Goal: Task Accomplishment & Management: Manage account settings

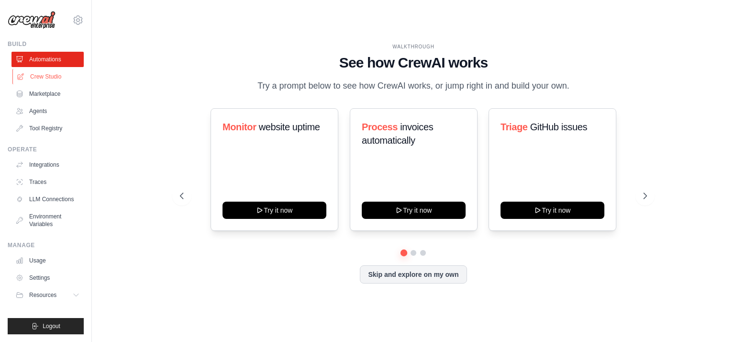
click at [51, 76] on link "Crew Studio" at bounding box center [48, 76] width 72 height 15
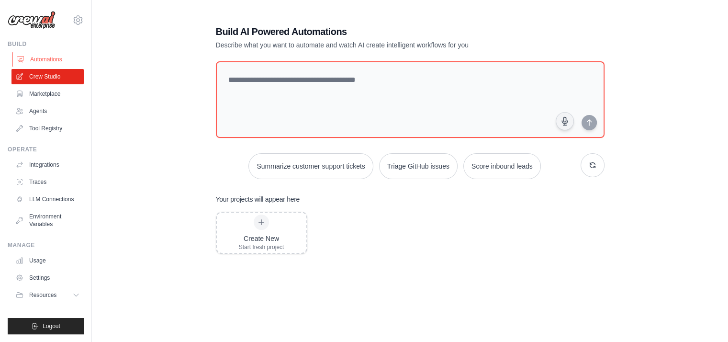
click at [44, 55] on link "Automations" at bounding box center [48, 59] width 72 height 15
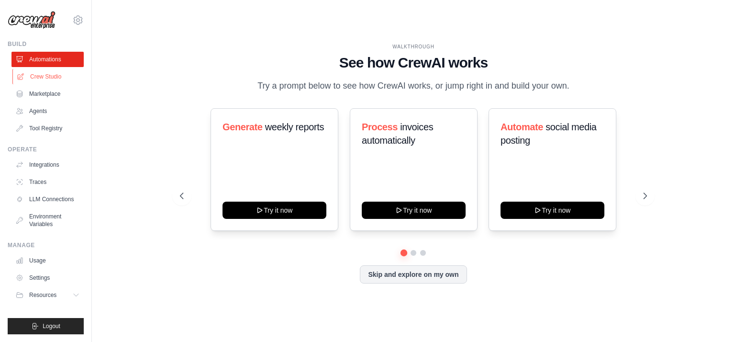
click at [44, 74] on link "Crew Studio" at bounding box center [48, 76] width 72 height 15
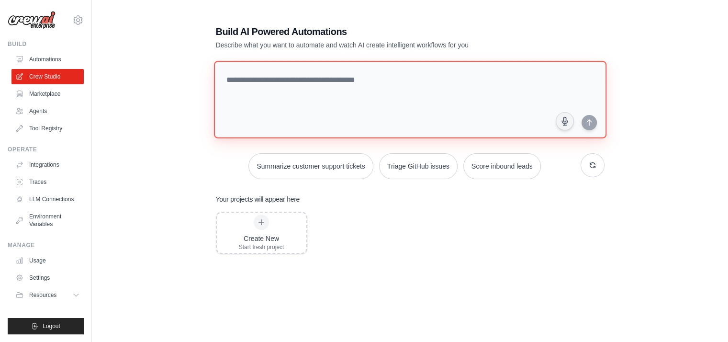
click at [239, 77] on textarea at bounding box center [409, 100] width 392 height 78
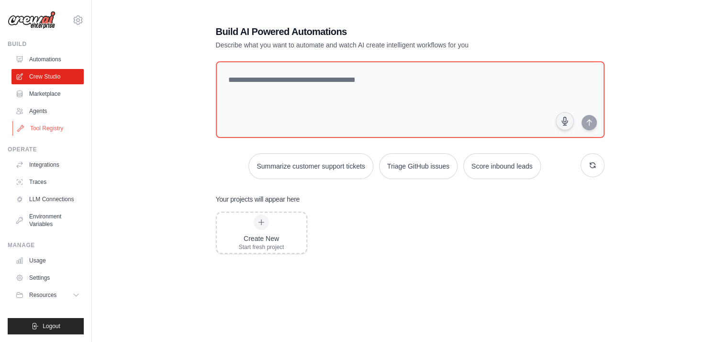
click at [45, 126] on link "Tool Registry" at bounding box center [48, 128] width 72 height 15
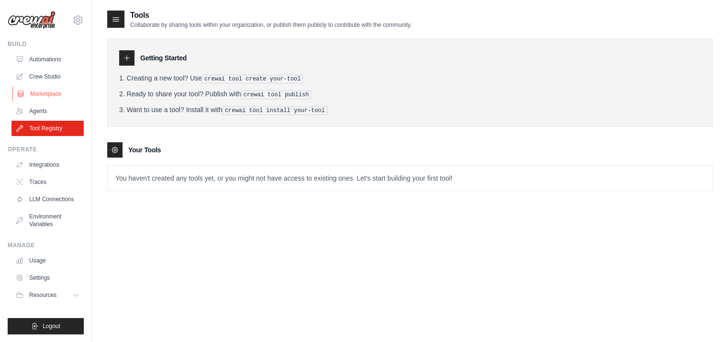
click at [52, 95] on link "Marketplace" at bounding box center [48, 93] width 72 height 15
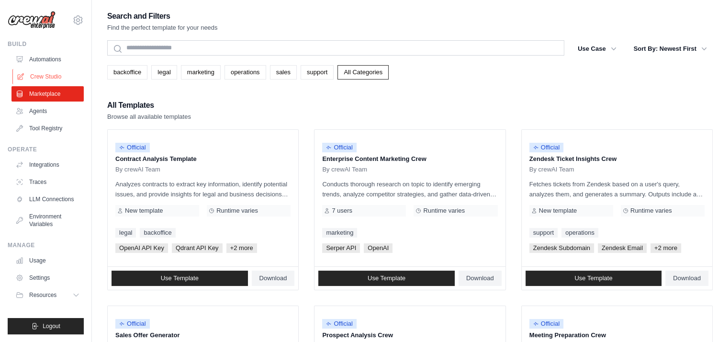
click at [48, 77] on link "Crew Studio" at bounding box center [48, 76] width 72 height 15
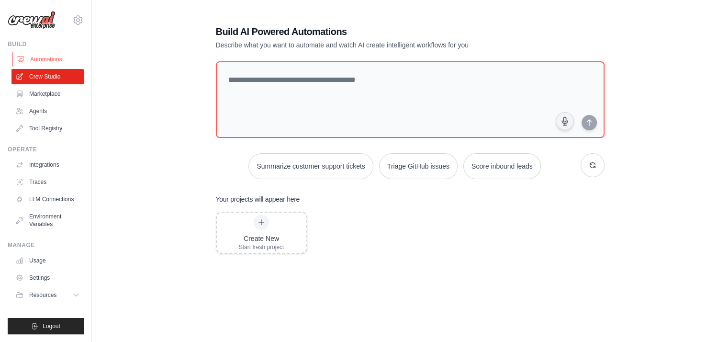
click at [34, 57] on link "Automations" at bounding box center [48, 59] width 72 height 15
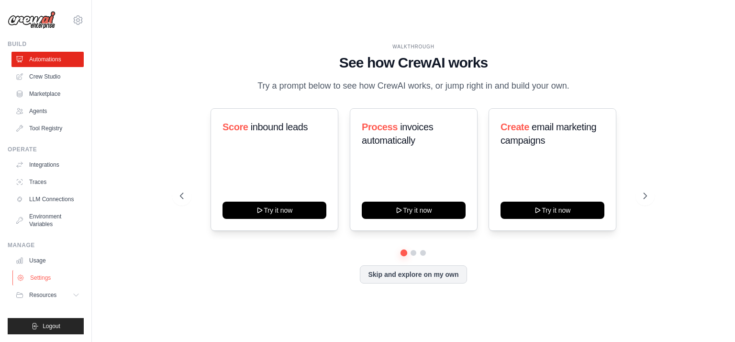
click at [39, 277] on link "Settings" at bounding box center [48, 277] width 72 height 15
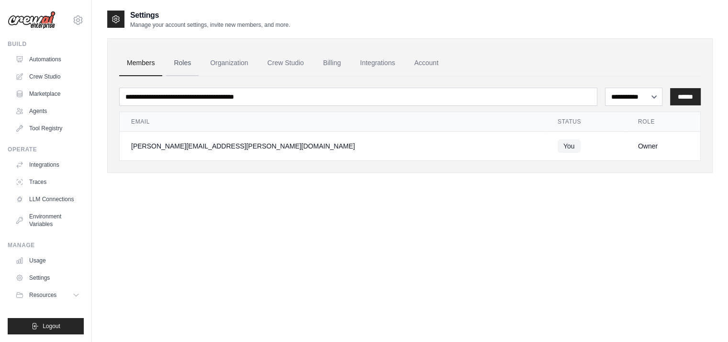
click at [187, 64] on link "Roles" at bounding box center [182, 63] width 33 height 26
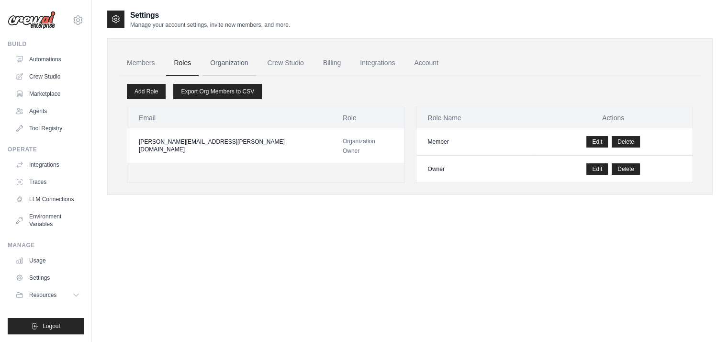
click at [229, 58] on link "Organization" at bounding box center [228, 63] width 53 height 26
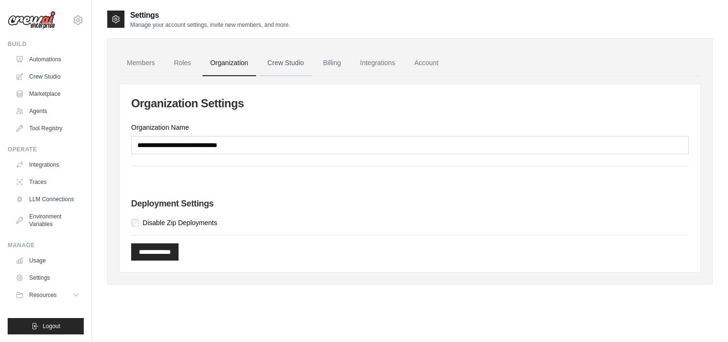
click at [280, 63] on link "Crew Studio" at bounding box center [286, 63] width 52 height 26
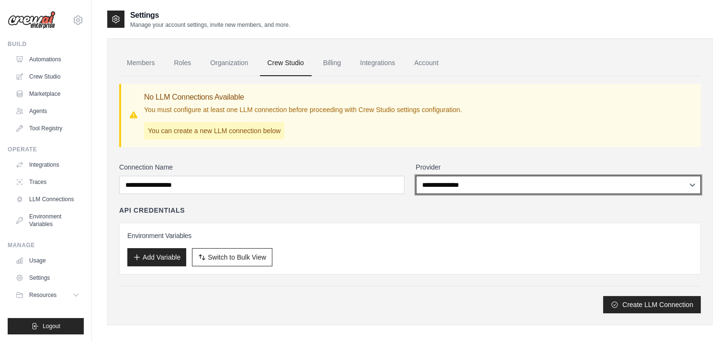
click at [694, 185] on select "**********" at bounding box center [558, 185] width 285 height 18
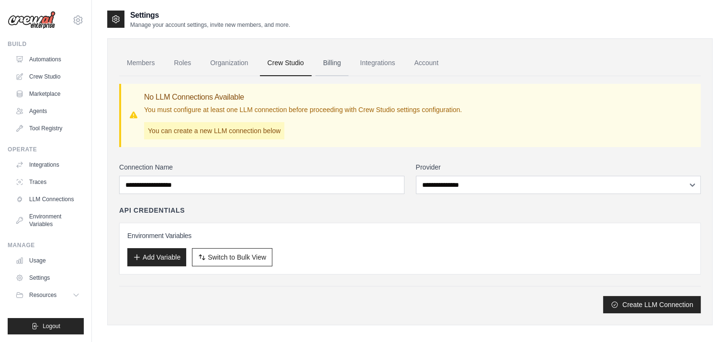
click at [333, 58] on link "Billing" at bounding box center [331, 63] width 33 height 26
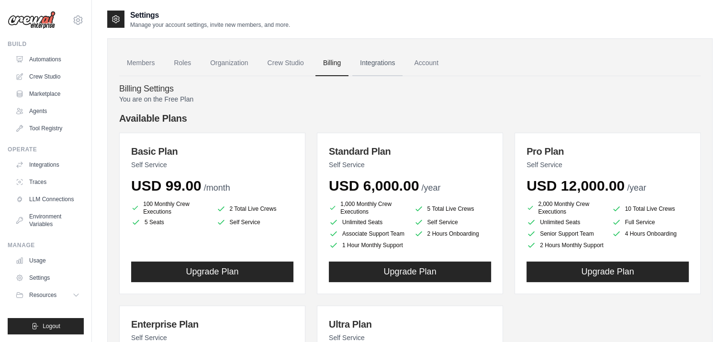
click at [381, 63] on link "Integrations" at bounding box center [377, 63] width 50 height 26
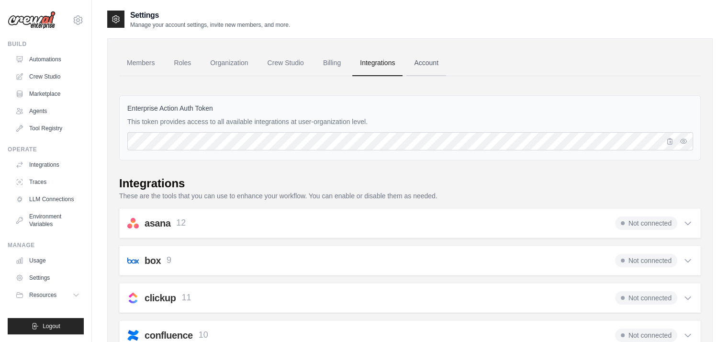
click at [425, 63] on link "Account" at bounding box center [426, 63] width 40 height 26
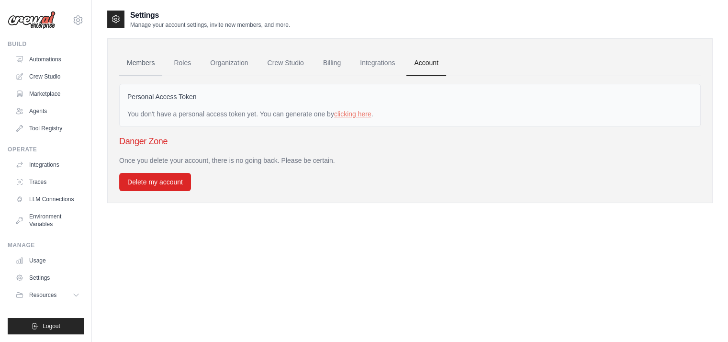
click at [132, 61] on link "Members" at bounding box center [140, 63] width 43 height 26
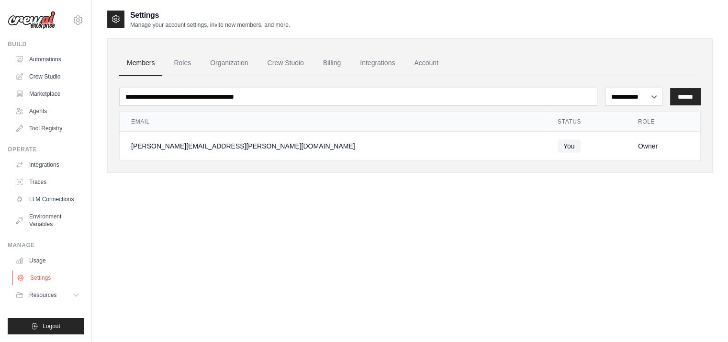
click at [42, 279] on link "Settings" at bounding box center [48, 277] width 72 height 15
click at [284, 60] on link "Crew Studio" at bounding box center [286, 63] width 52 height 26
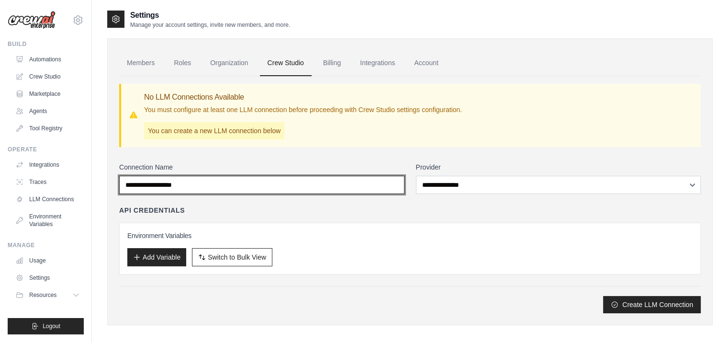
click at [167, 185] on input "Connection Name" at bounding box center [261, 185] width 285 height 18
click at [290, 186] on input "Connection Name" at bounding box center [261, 185] width 285 height 18
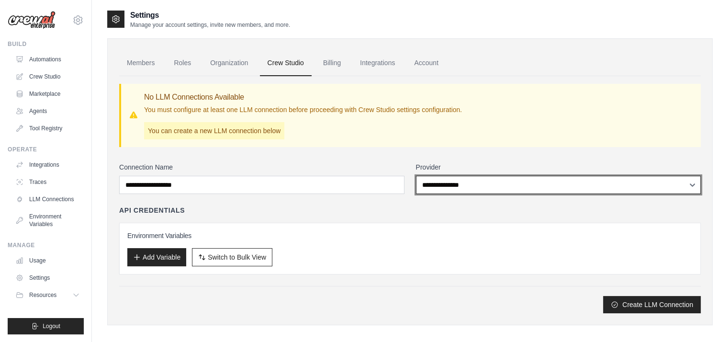
click at [460, 188] on select "**********" at bounding box center [558, 185] width 285 height 18
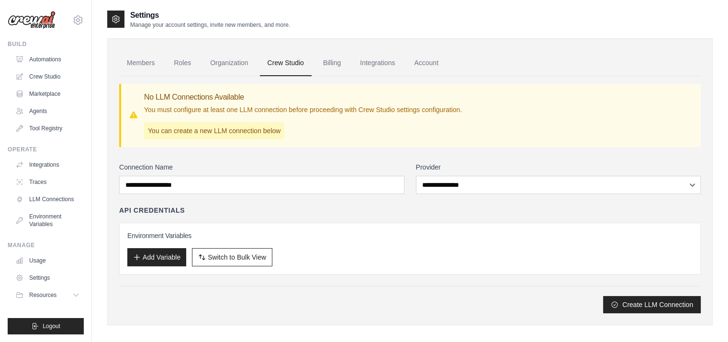
click at [390, 156] on div "**********" at bounding box center [409, 194] width 581 height 237
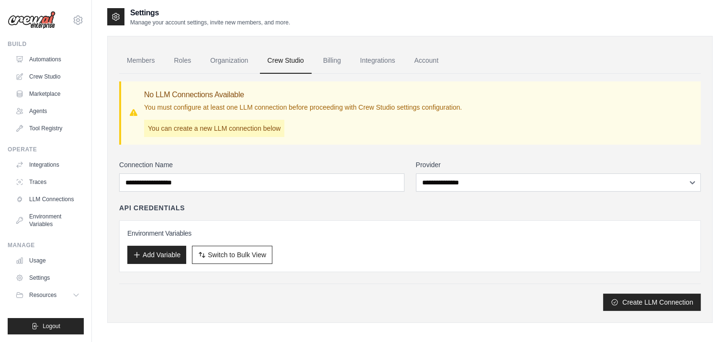
scroll to position [19, 0]
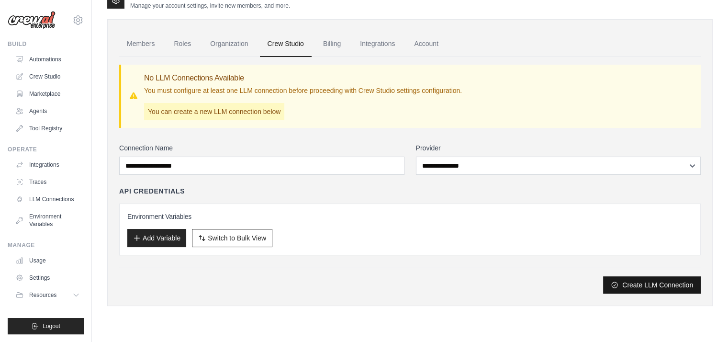
click at [666, 284] on button "Create LLM Connection" at bounding box center [652, 284] width 98 height 17
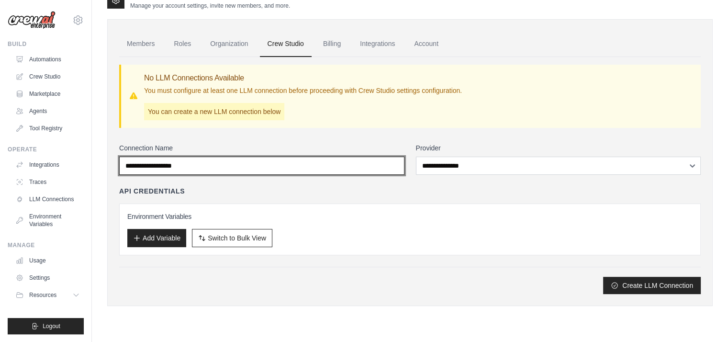
click at [218, 168] on input "Connection Name" at bounding box center [261, 165] width 285 height 18
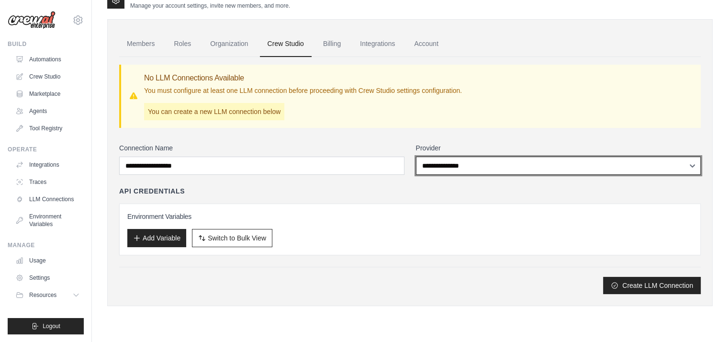
click at [524, 164] on select "**********" at bounding box center [558, 165] width 285 height 18
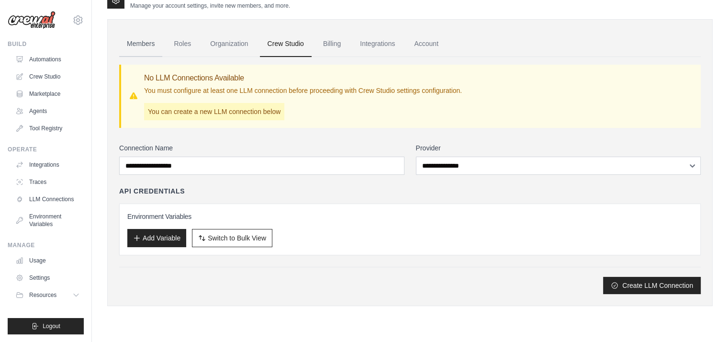
click at [130, 40] on link "Members" at bounding box center [140, 44] width 43 height 26
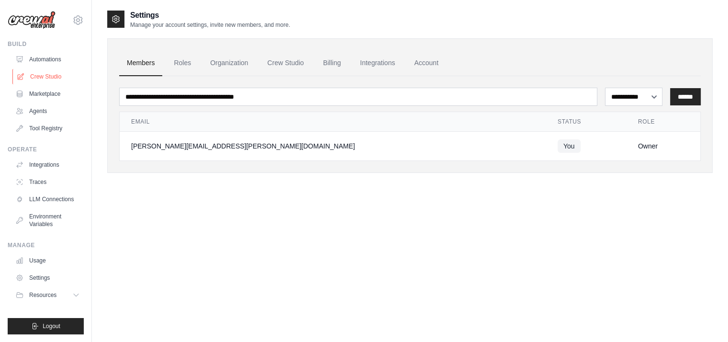
click at [48, 78] on link "Crew Studio" at bounding box center [48, 76] width 72 height 15
click at [48, 76] on link "Crew Studio" at bounding box center [48, 76] width 72 height 15
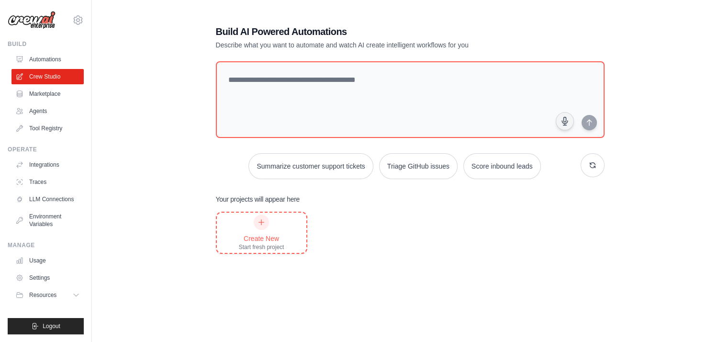
click at [259, 222] on icon at bounding box center [261, 222] width 8 height 8
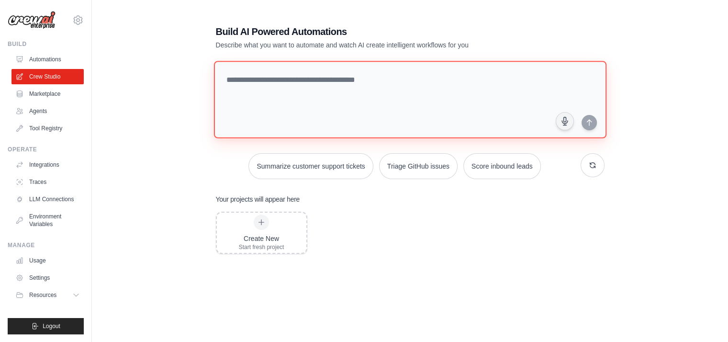
click at [275, 77] on textarea at bounding box center [409, 100] width 392 height 78
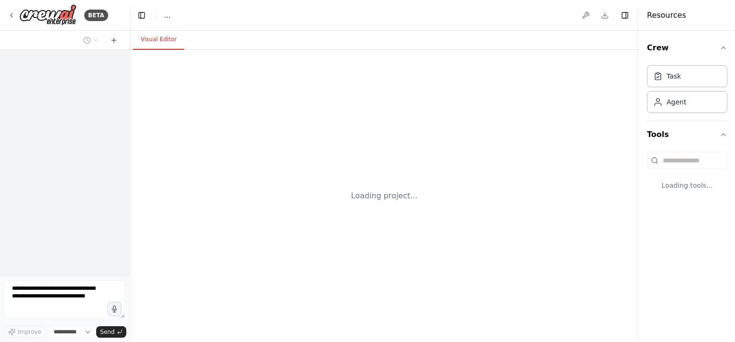
select select "****"
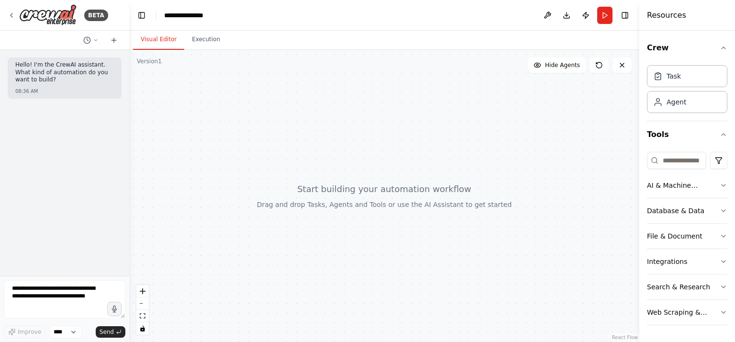
click at [150, 37] on button "Visual Editor" at bounding box center [158, 40] width 51 height 20
click at [92, 39] on button at bounding box center [90, 39] width 23 height 11
click at [548, 15] on button at bounding box center [547, 15] width 15 height 17
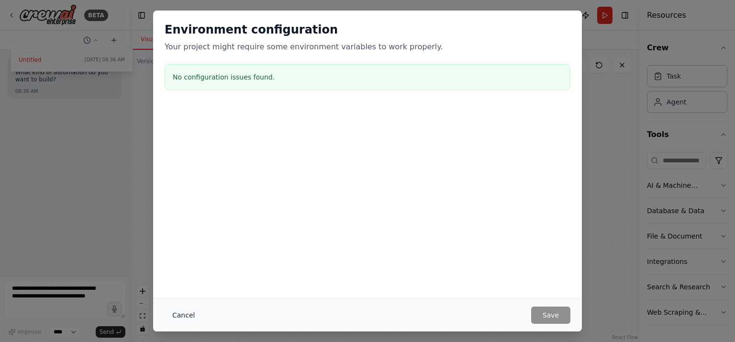
click at [184, 315] on button "Cancel" at bounding box center [184, 314] width 38 height 17
